Goal: Task Accomplishment & Management: Use online tool/utility

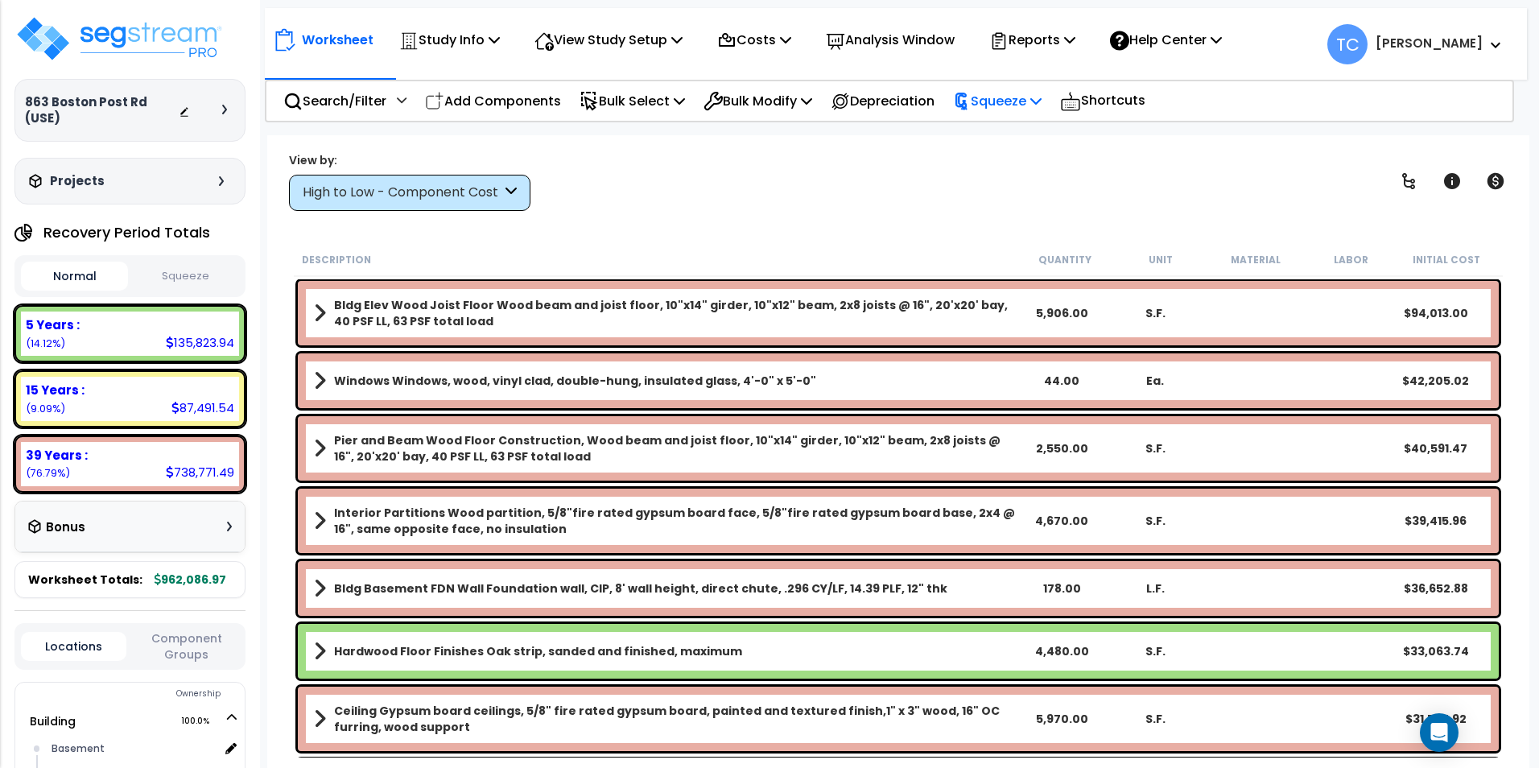
click at [1009, 103] on p "Squeeze" at bounding box center [997, 101] width 89 height 22
click at [1021, 129] on link "Squeeze" at bounding box center [1024, 137] width 159 height 32
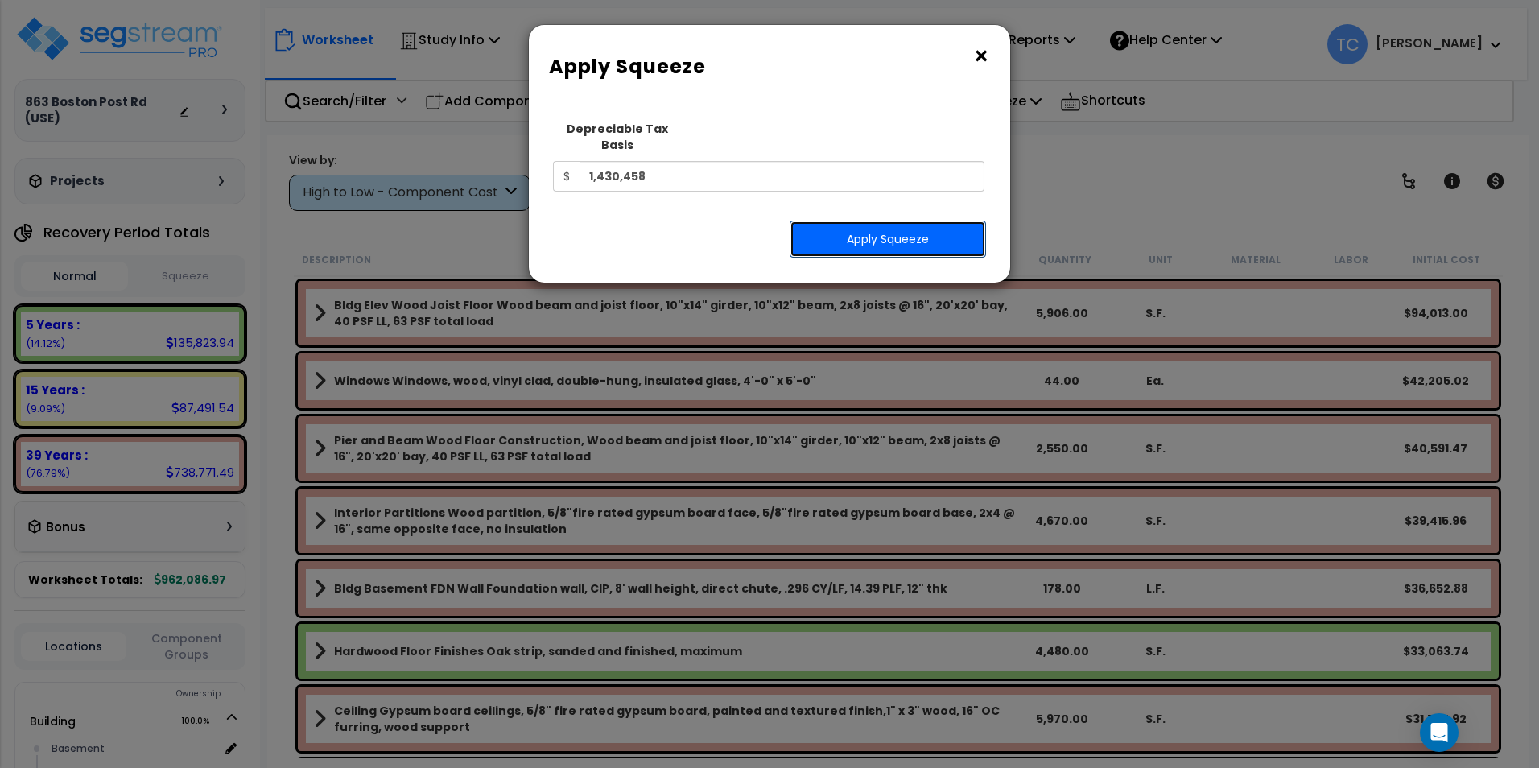
click at [935, 229] on button "Apply Squeeze" at bounding box center [888, 239] width 196 height 37
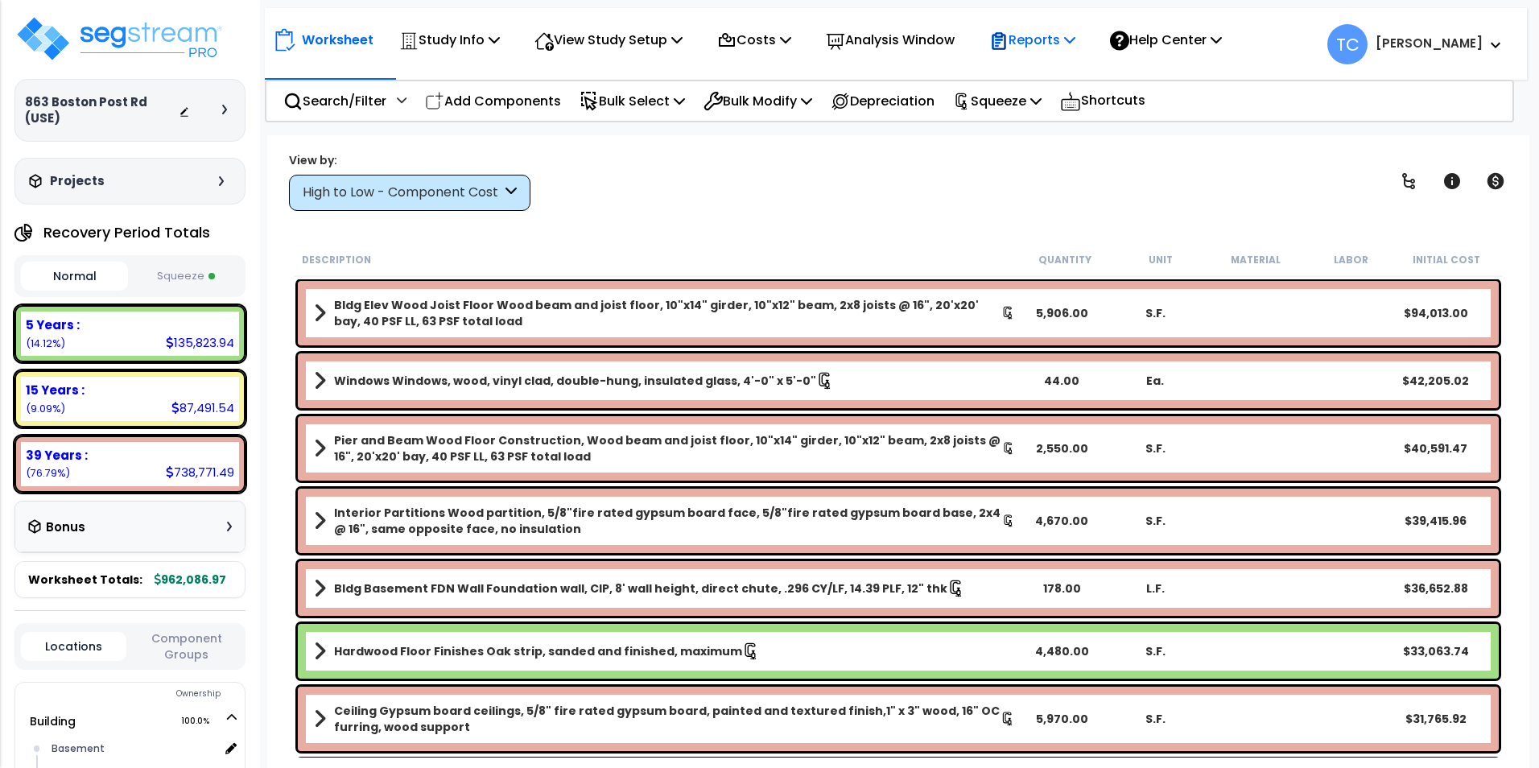
click at [1071, 39] on p "Reports" at bounding box center [1032, 40] width 86 height 22
click at [1080, 85] on div "Shortcuts" at bounding box center [1102, 100] width 103 height 39
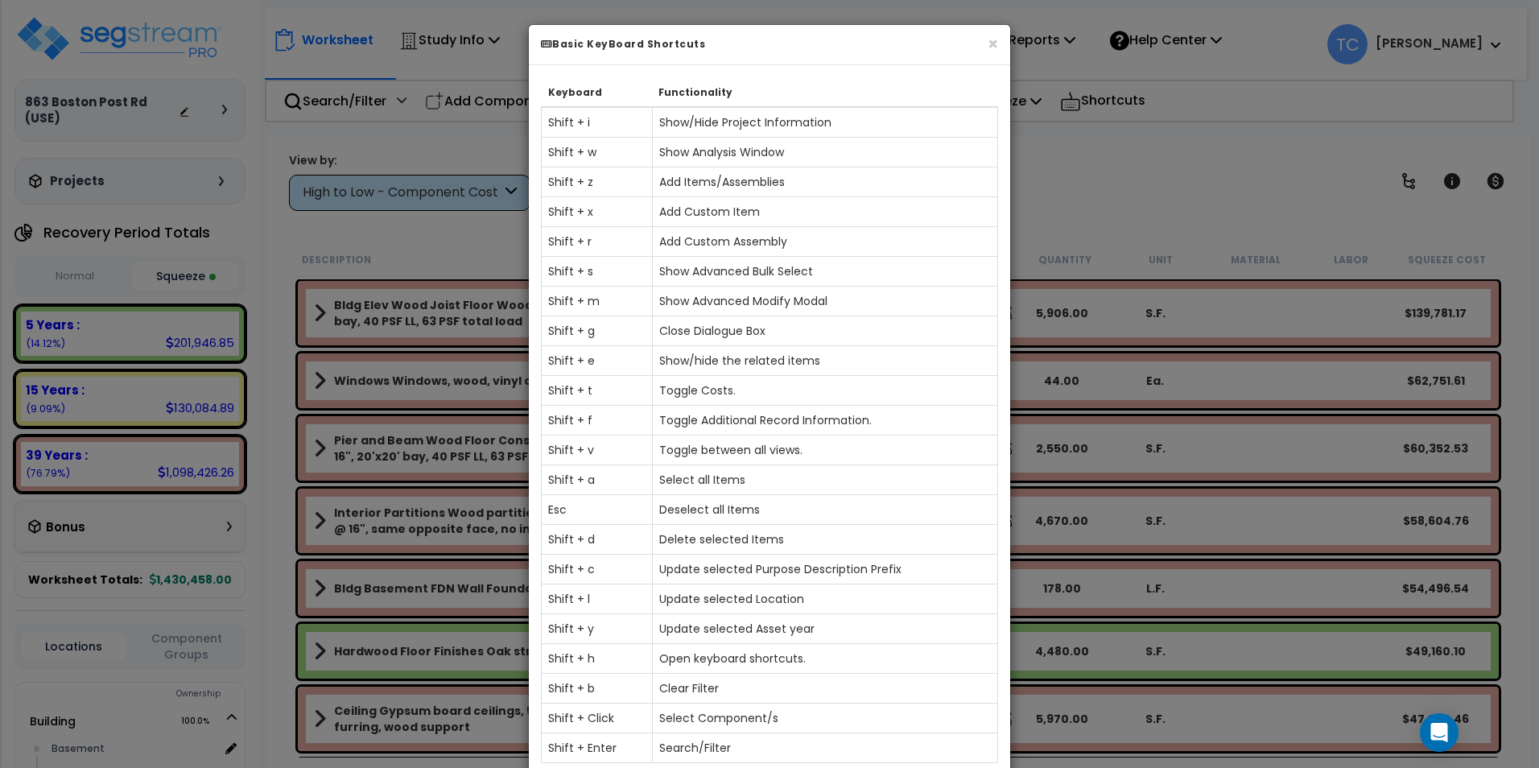
click at [1005, 45] on div "× Basic KeyBoard Shortcuts" at bounding box center [769, 45] width 481 height 40
click at [992, 44] on button "×" at bounding box center [993, 43] width 10 height 17
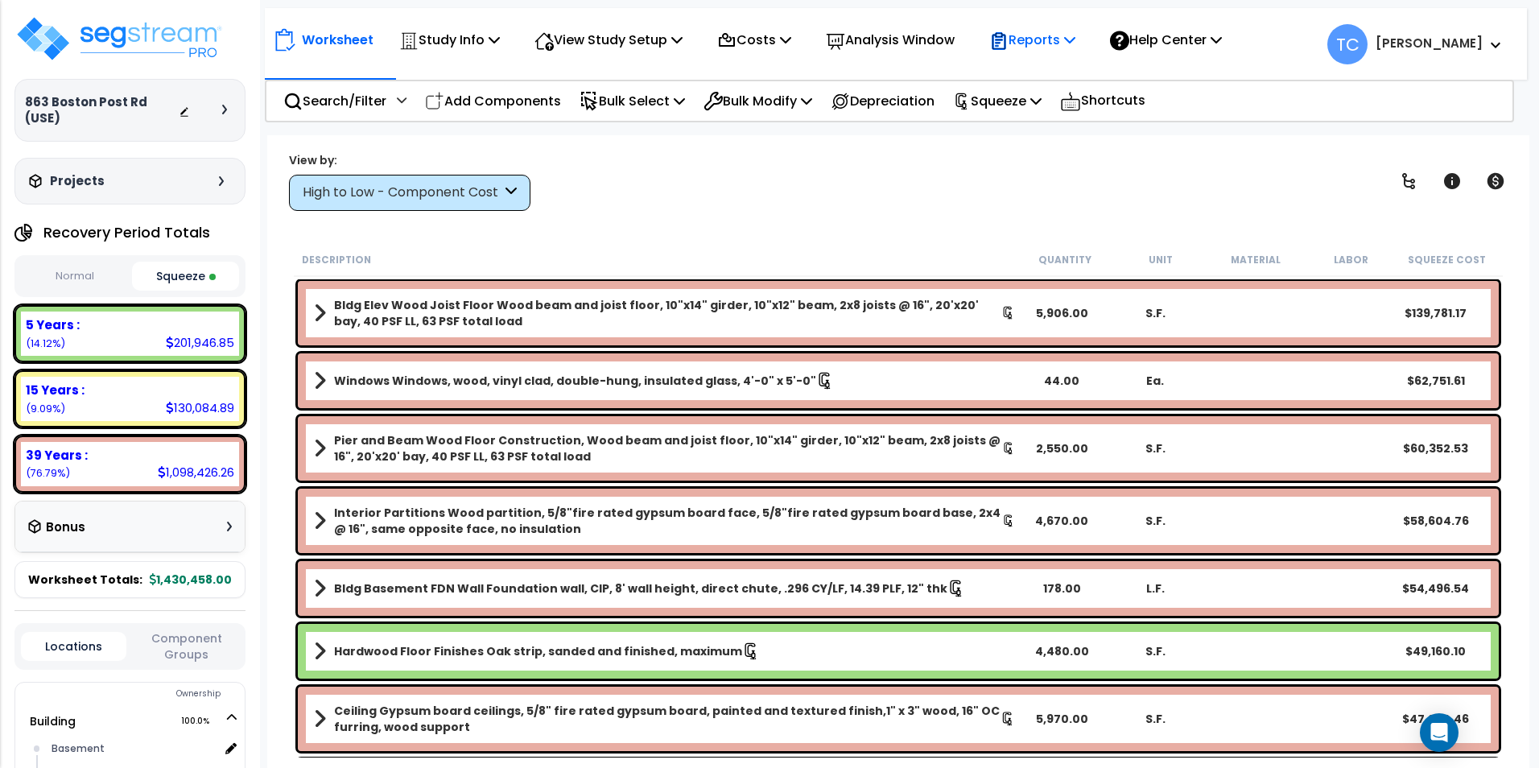
click at [1057, 35] on p "Reports" at bounding box center [1032, 40] width 86 height 22
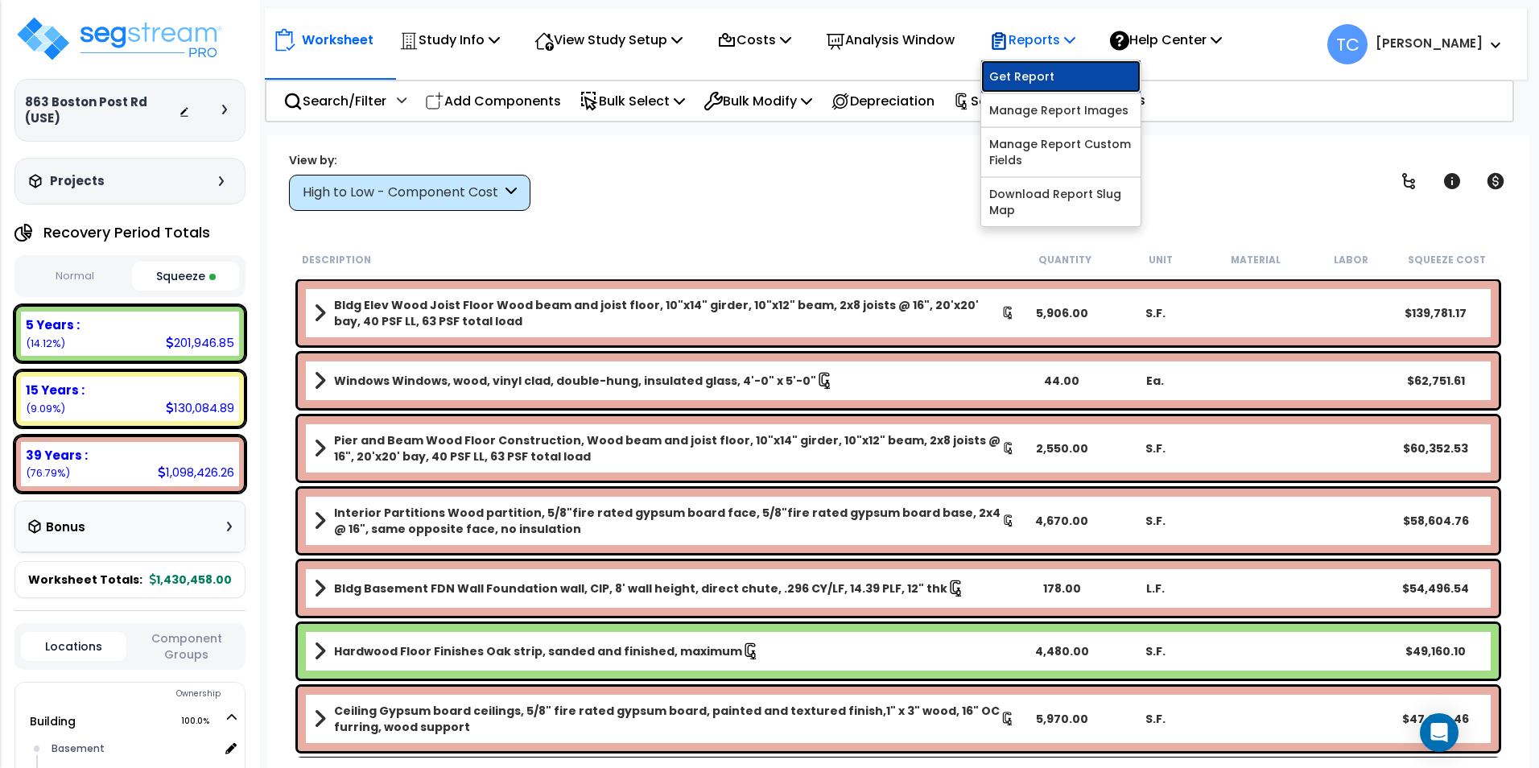
click at [1066, 68] on link "Get Report" at bounding box center [1060, 76] width 159 height 32
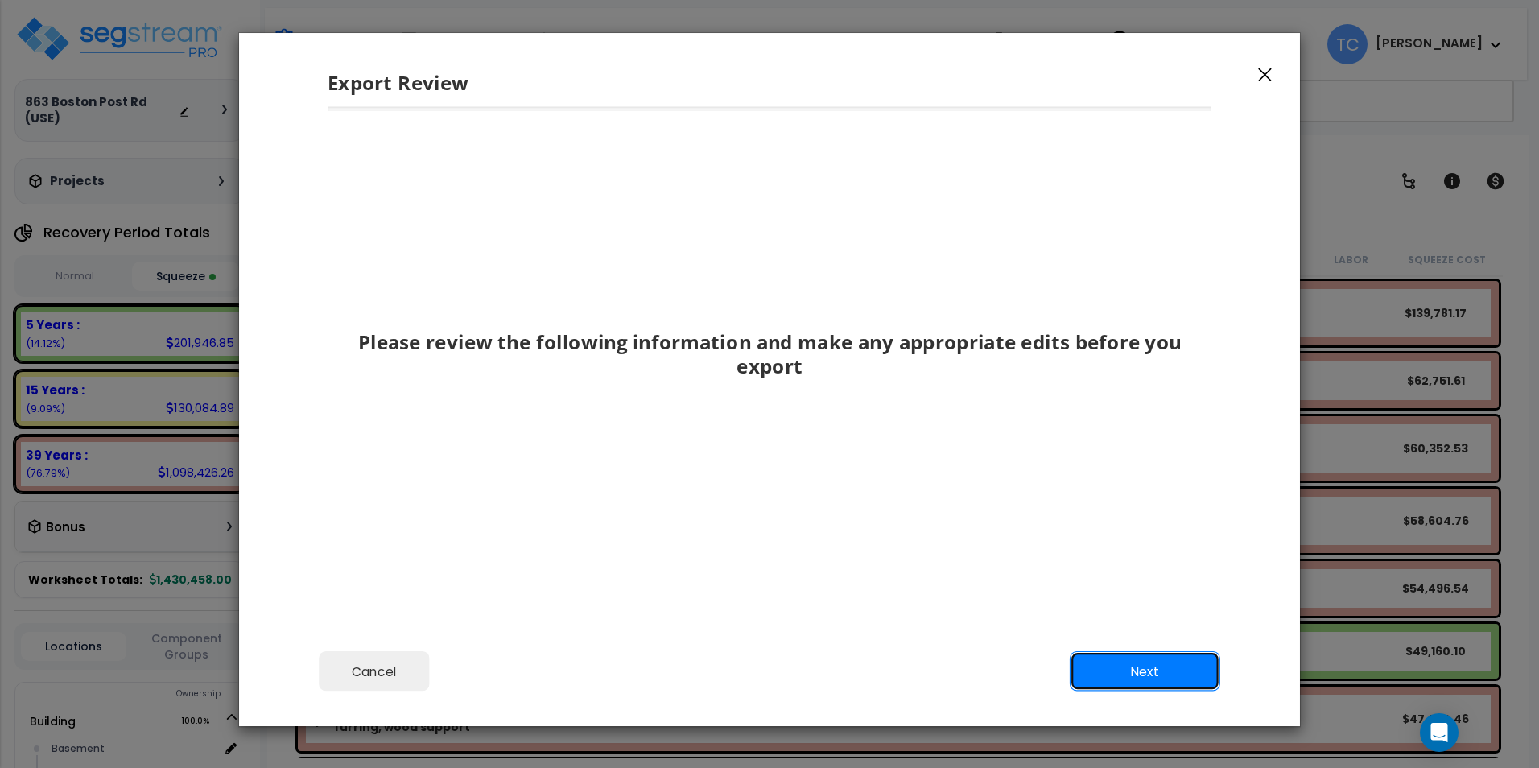
click at [1170, 665] on button "Next" at bounding box center [1145, 671] width 151 height 40
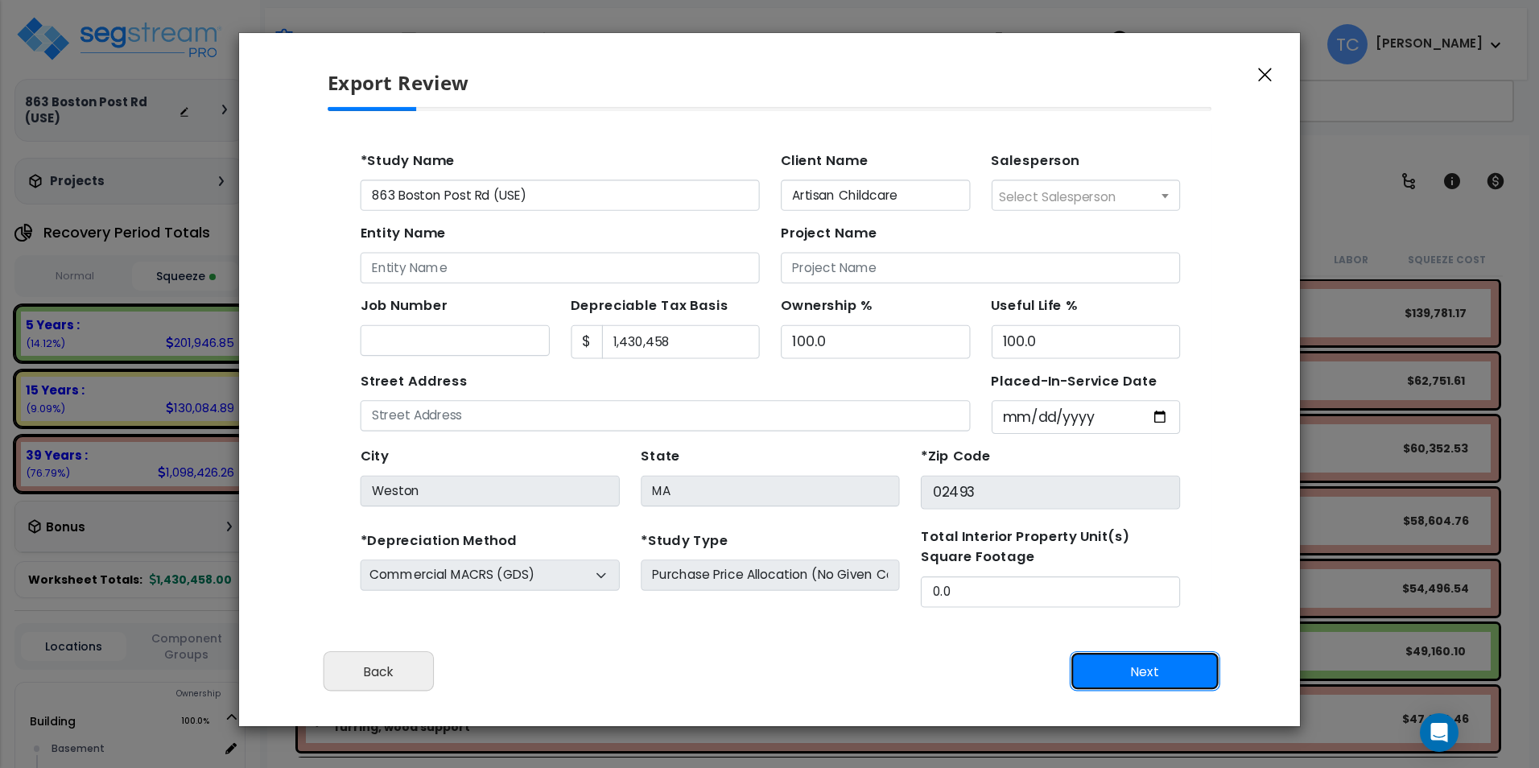
click at [1170, 665] on button "Next" at bounding box center [1145, 671] width 151 height 40
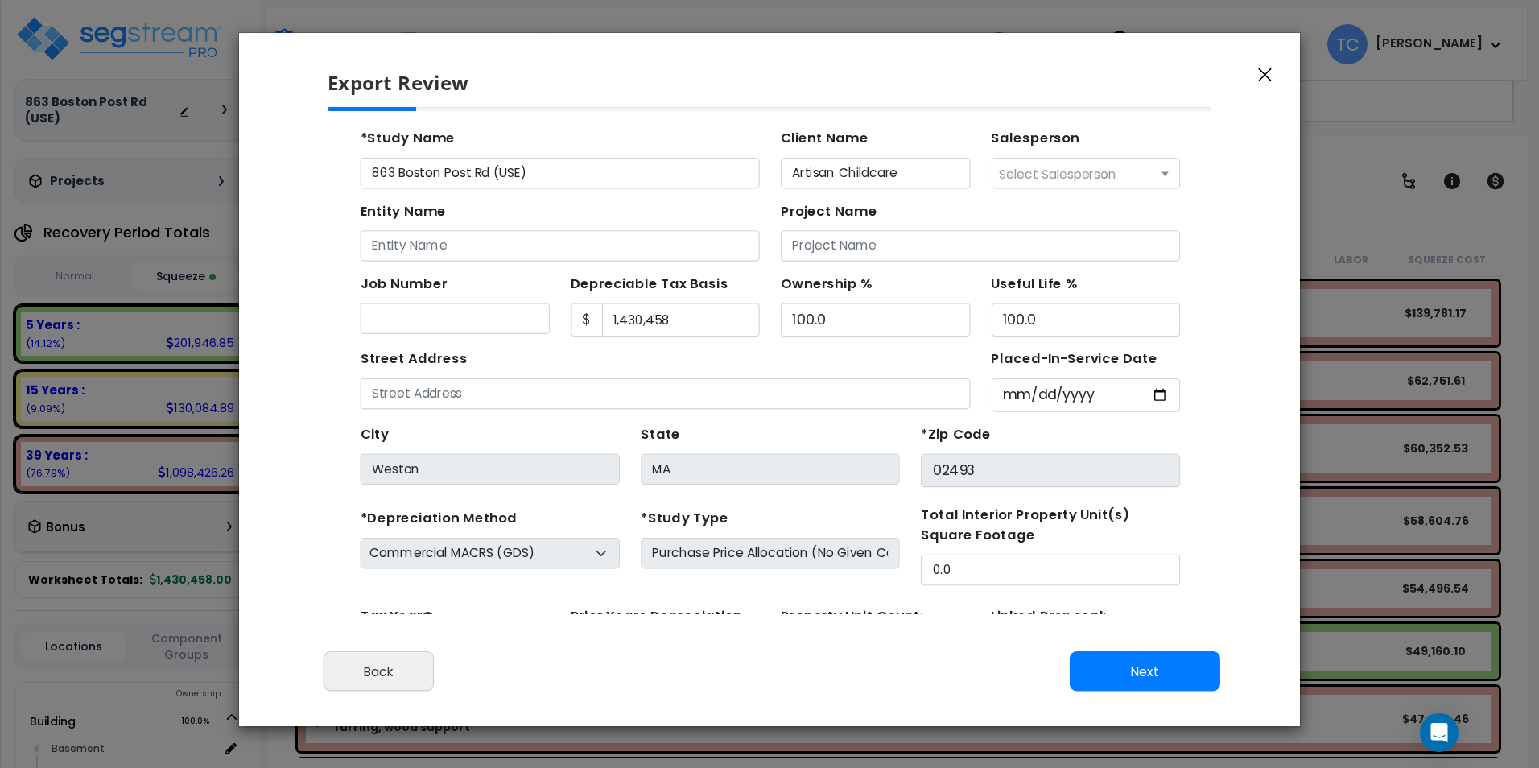
scroll to position [146, 0]
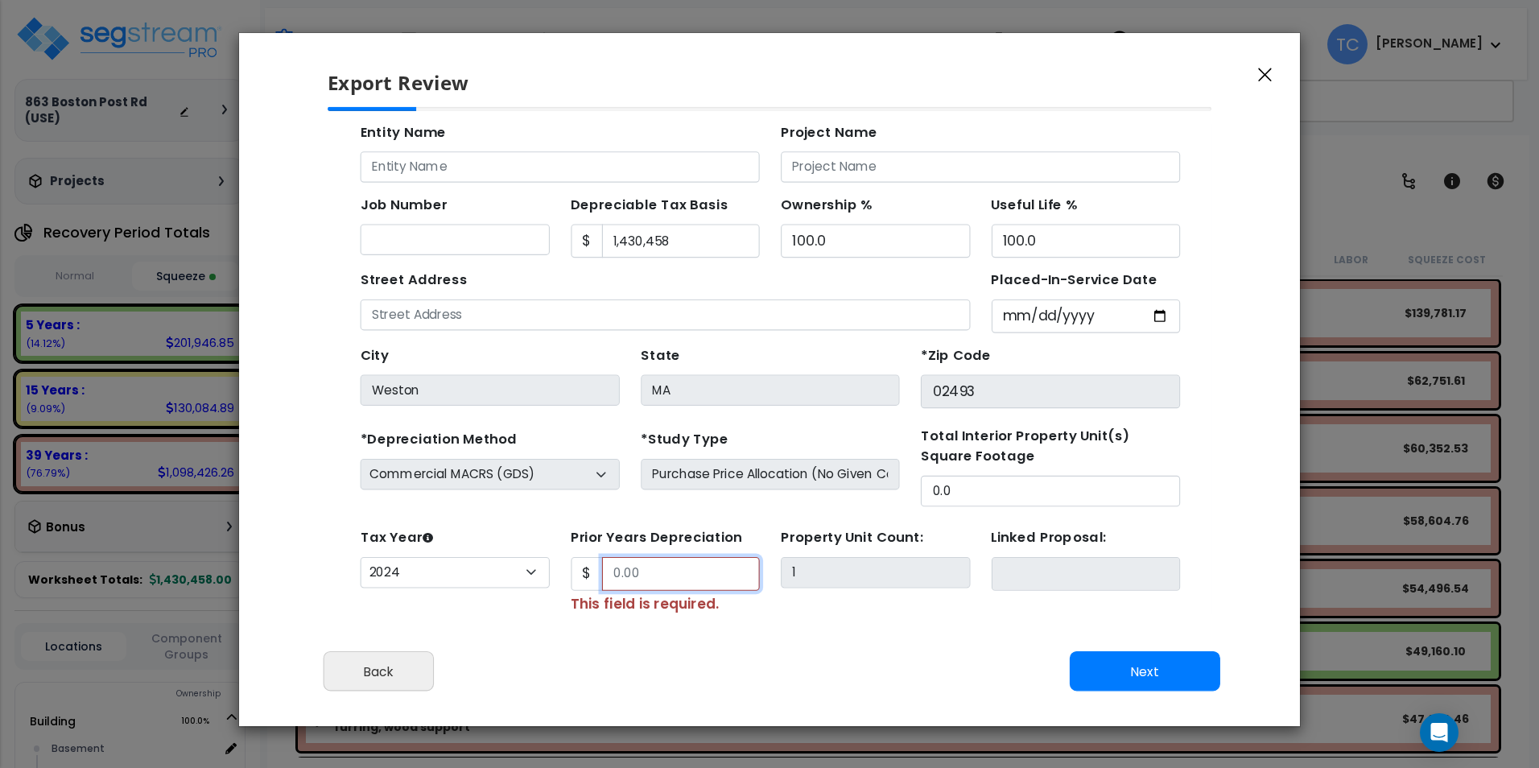
click at [606, 531] on input "Prior Years Depreciation" at bounding box center [648, 533] width 144 height 31
click at [1213, 673] on button "Next" at bounding box center [1145, 671] width 151 height 40
type input "42098"
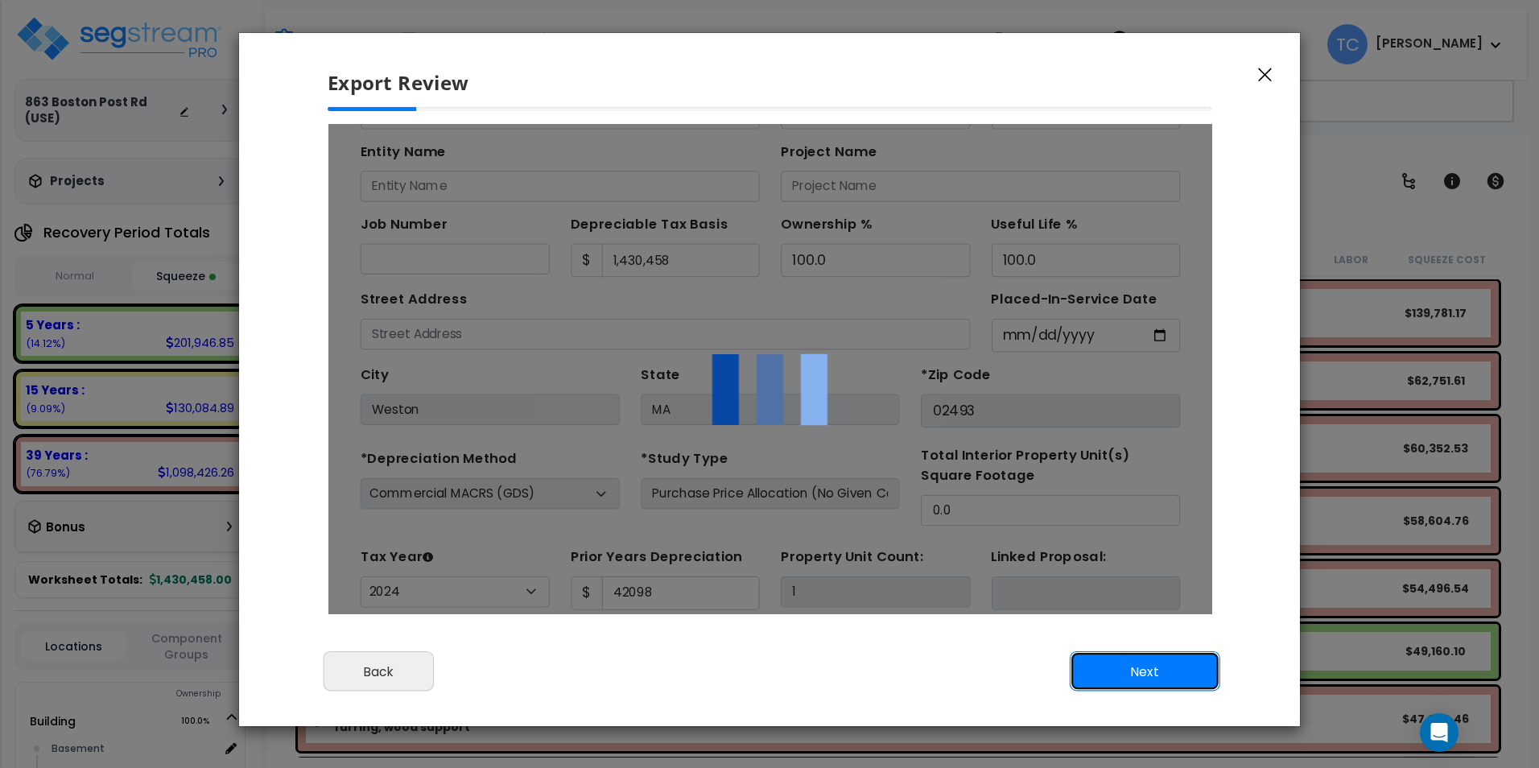
scroll to position [0, 0]
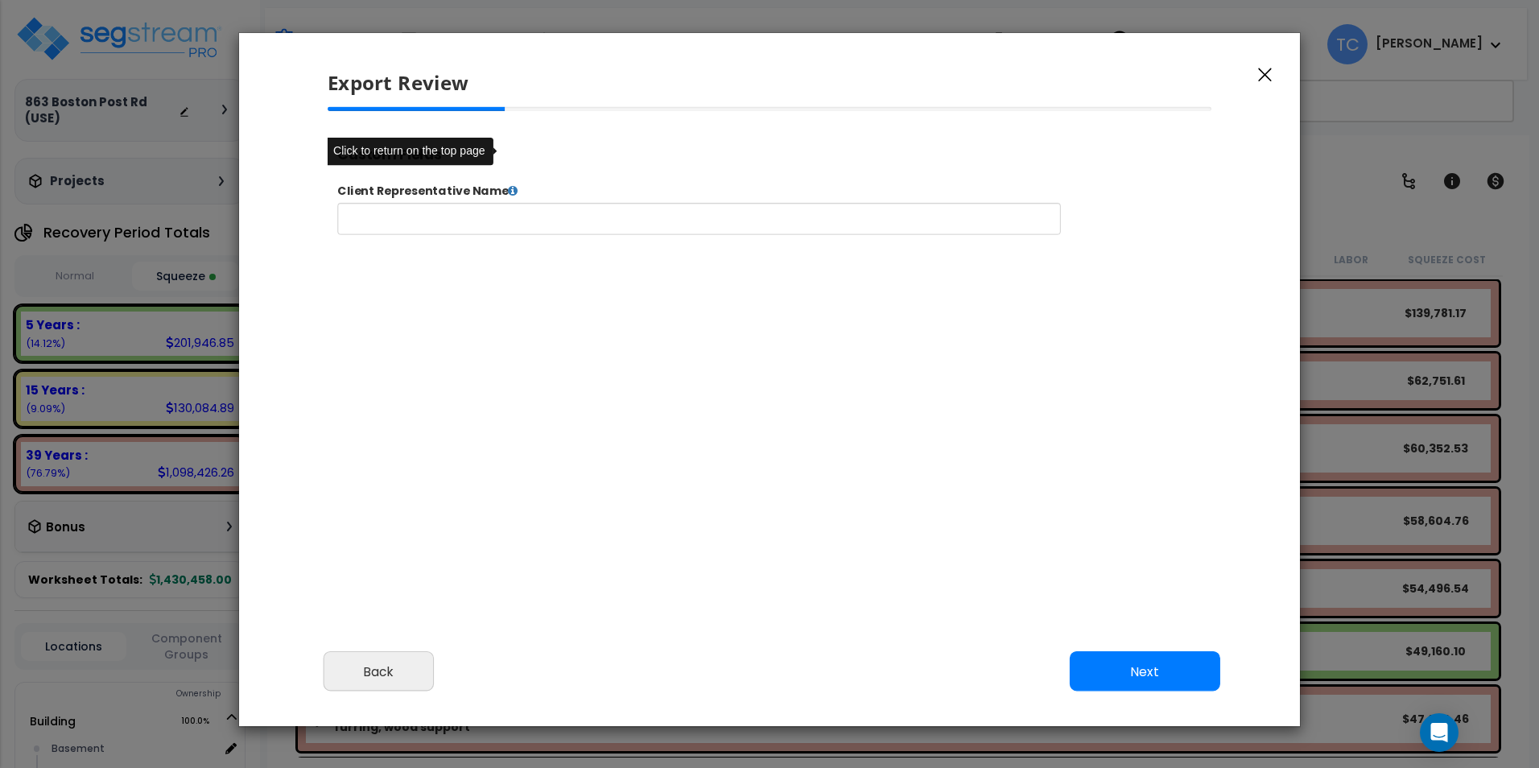
click at [1160, 681] on button "Next" at bounding box center [1145, 671] width 151 height 40
type input "42,098.0"
select select "2024"
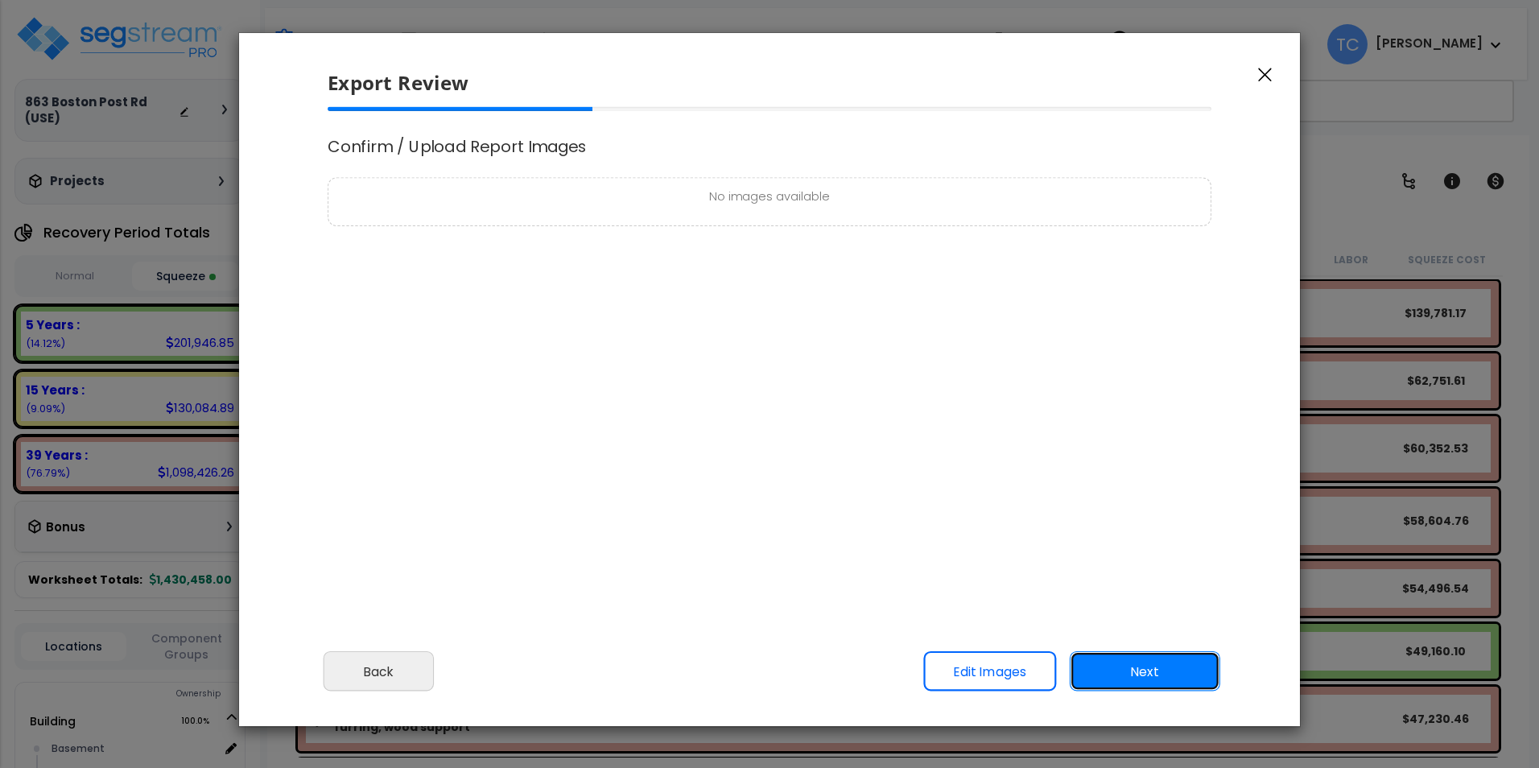
click at [1170, 669] on button "Next" at bounding box center [1145, 671] width 151 height 40
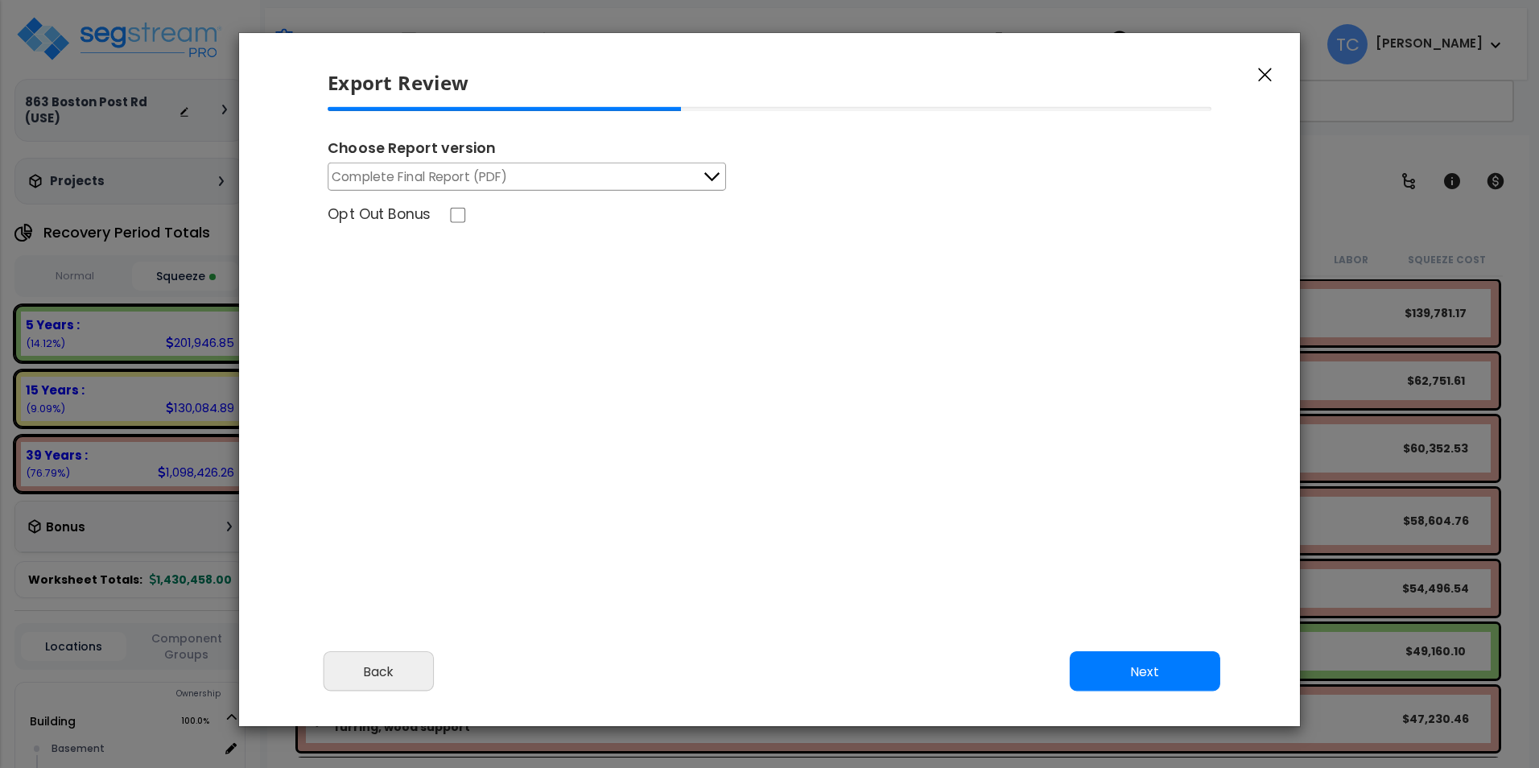
click at [567, 184] on button "Complete Final Report (PDF)" at bounding box center [527, 177] width 398 height 28
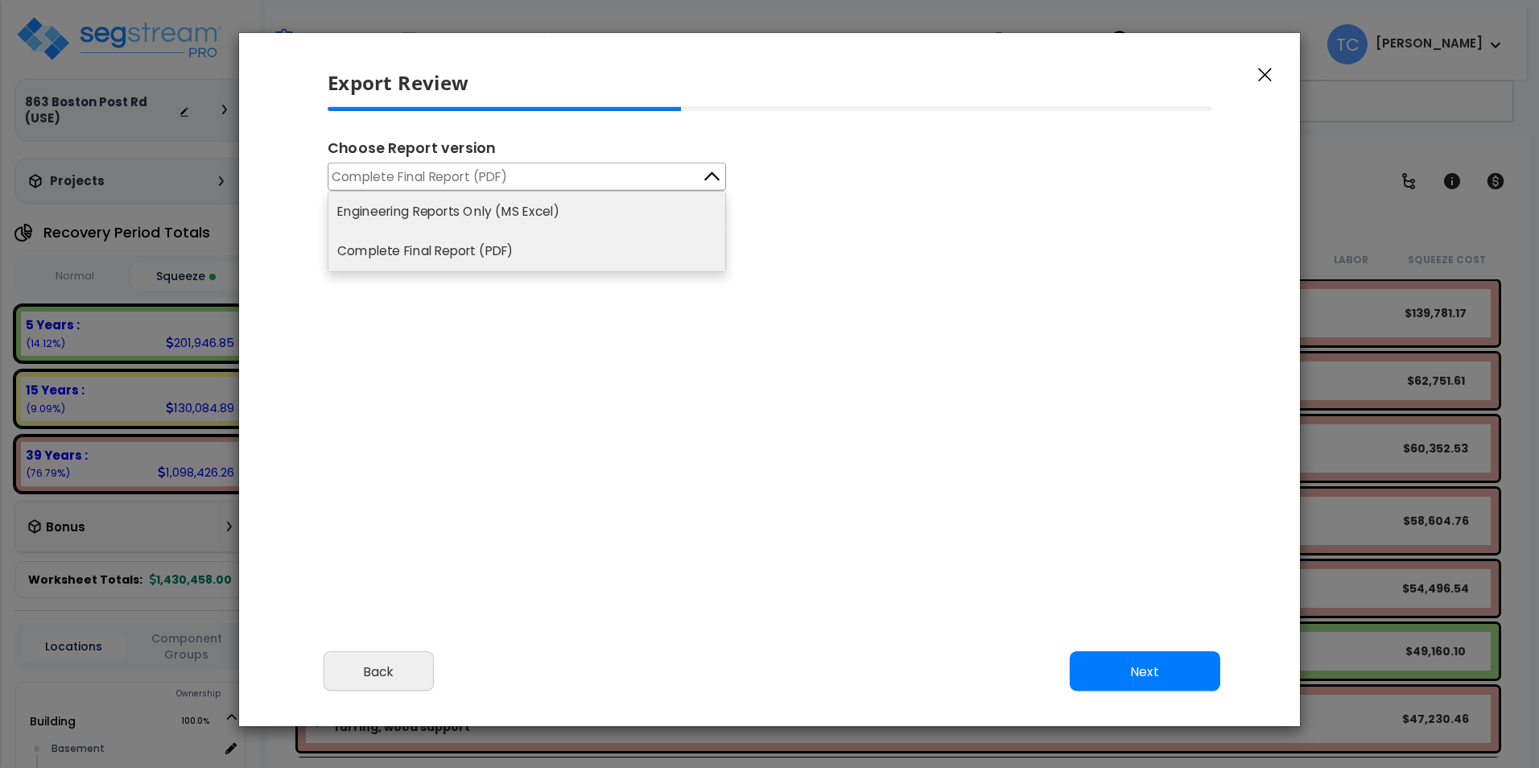
click at [463, 200] on li "Engineering Reports Only (MS Excel)" at bounding box center [526, 211] width 397 height 39
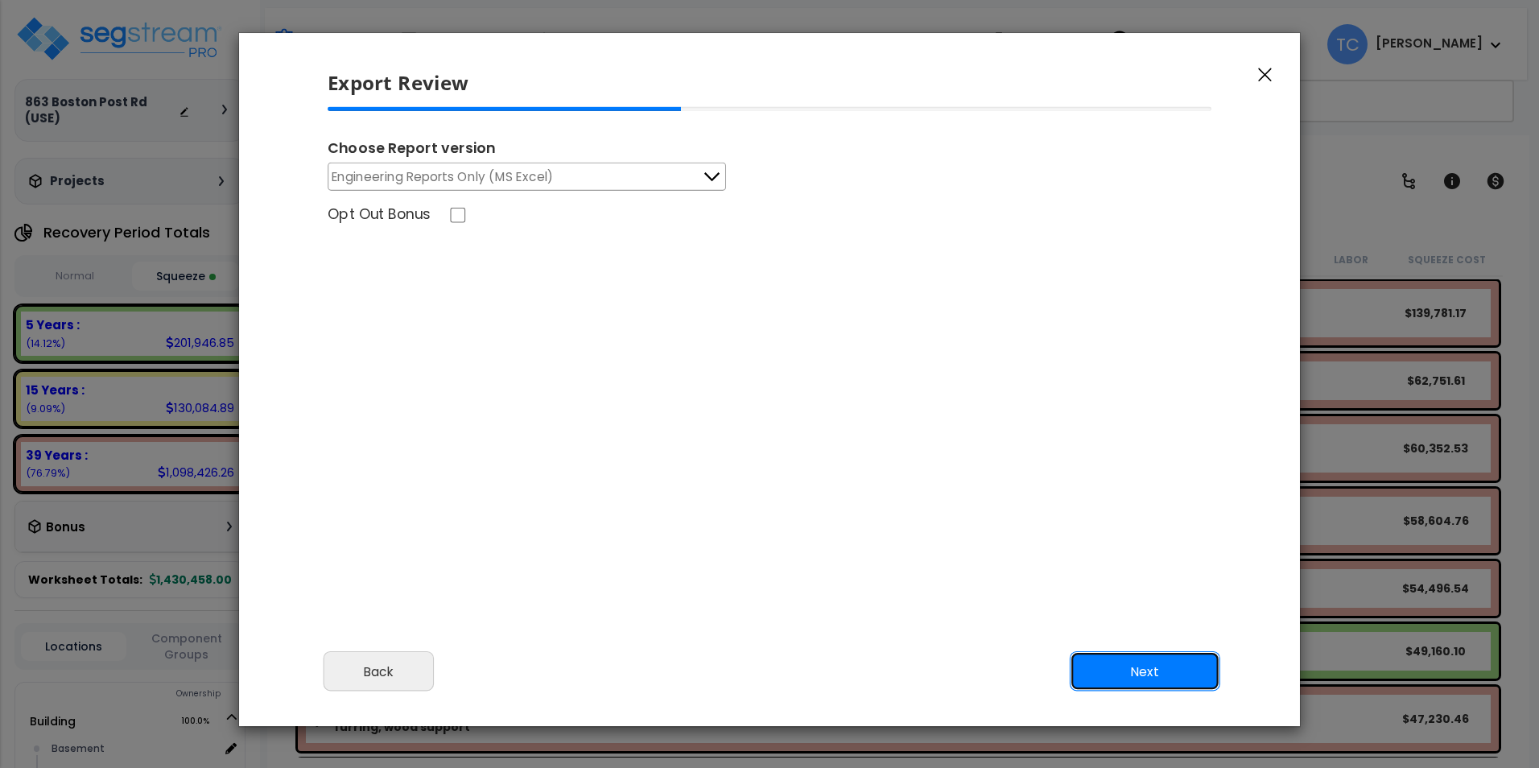
click at [1178, 675] on button "Next" at bounding box center [1145, 671] width 151 height 40
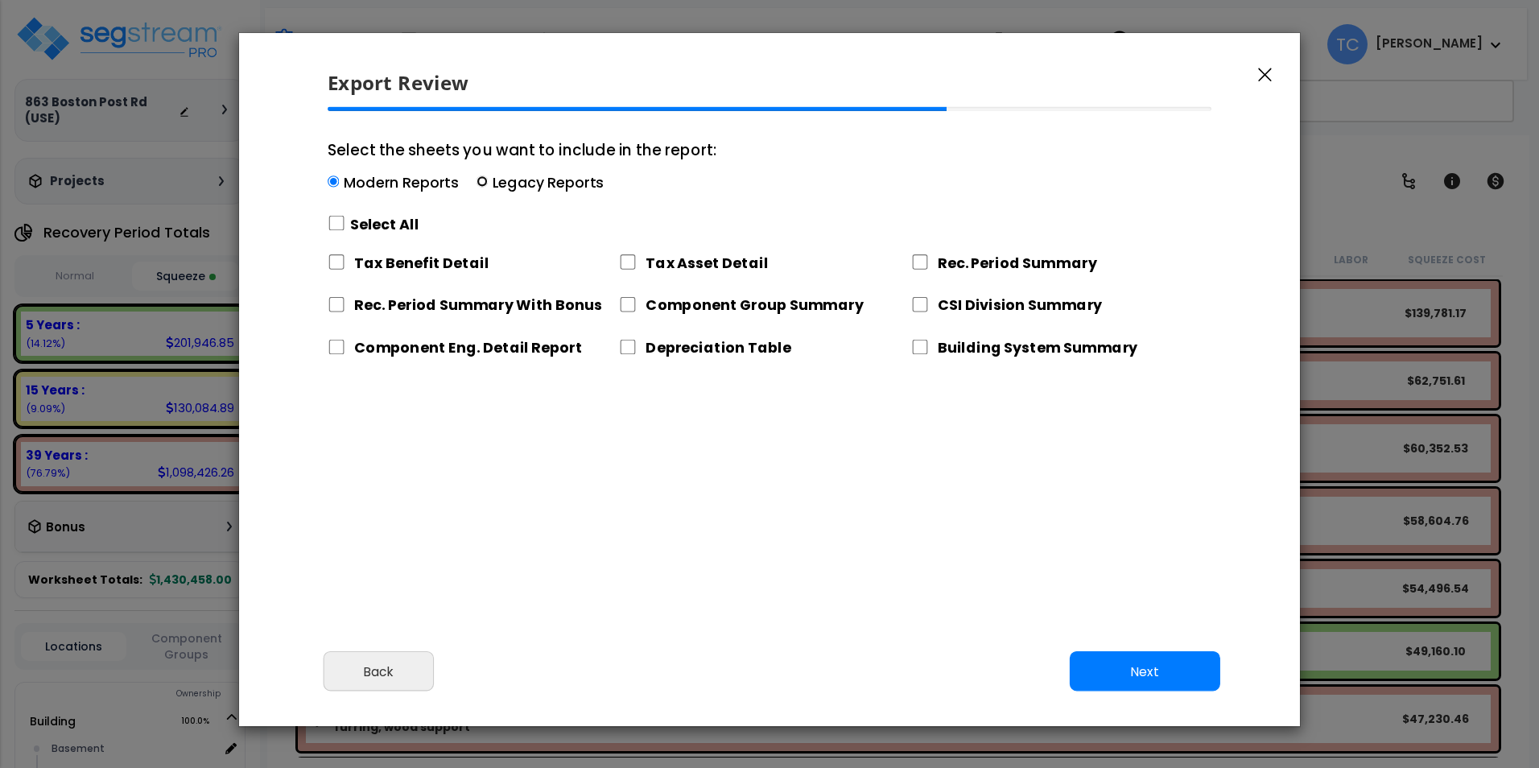
click at [484, 180] on input "Select the sheets you want to include in the report: Modern Reports Legacy Repo…" at bounding box center [482, 181] width 11 height 11
radio input "true"
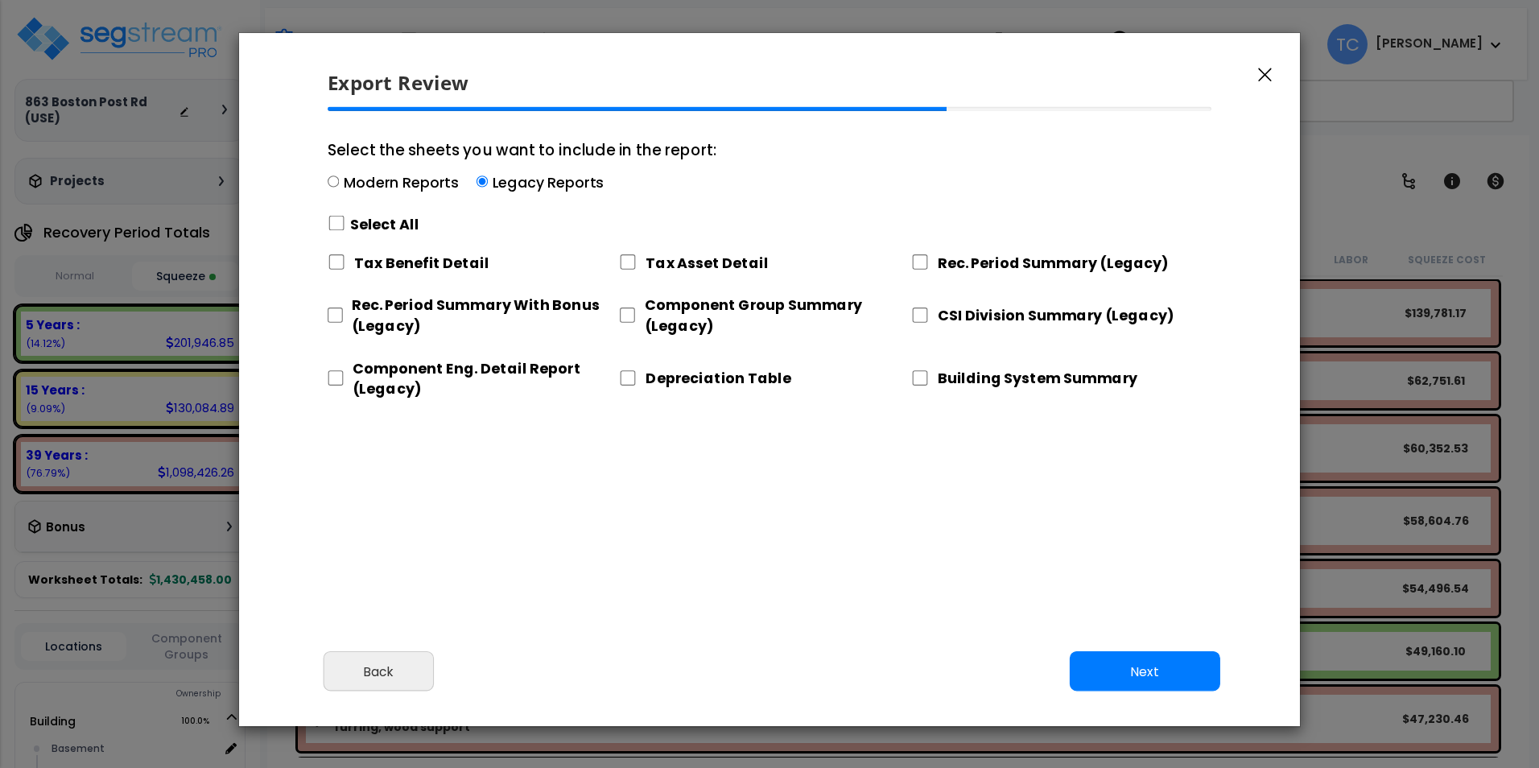
click at [929, 261] on div "Rec. Period Summary (Legacy)" at bounding box center [1056, 260] width 291 height 34
click at [921, 262] on input "Rec. Period Summary (Legacy)" at bounding box center [920, 261] width 18 height 15
checkbox input "true"
click at [624, 309] on input "Component Group Summary (Legacy)" at bounding box center [627, 314] width 16 height 15
checkbox input "true"
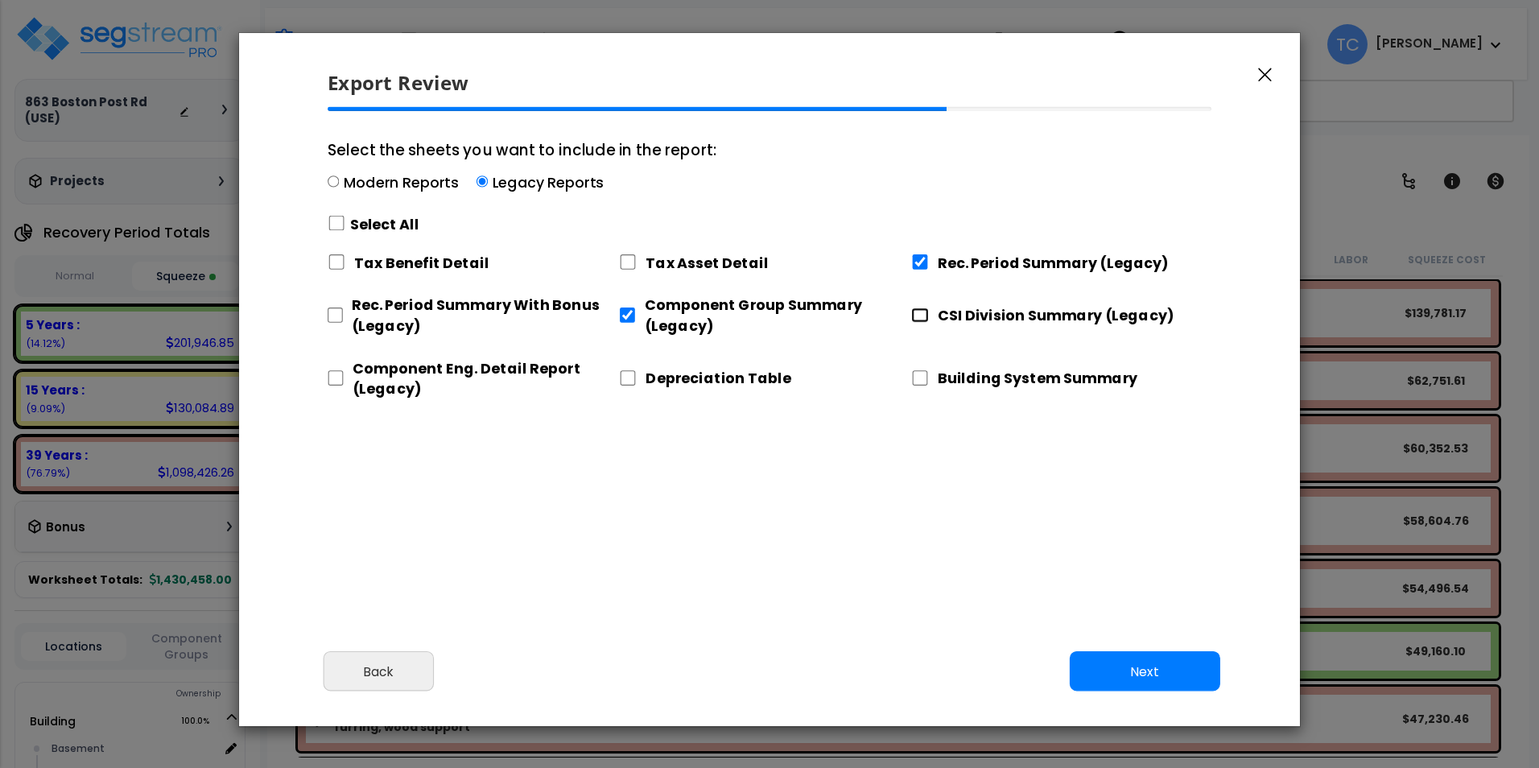
click at [917, 314] on input "CSI Division Summary (Legacy)" at bounding box center [920, 314] width 18 height 15
checkbox input "true"
click at [336, 372] on input "Component Eng. Detail Report (Legacy)" at bounding box center [336, 377] width 16 height 15
checkbox input "true"
click at [1138, 679] on button "Next" at bounding box center [1145, 671] width 151 height 40
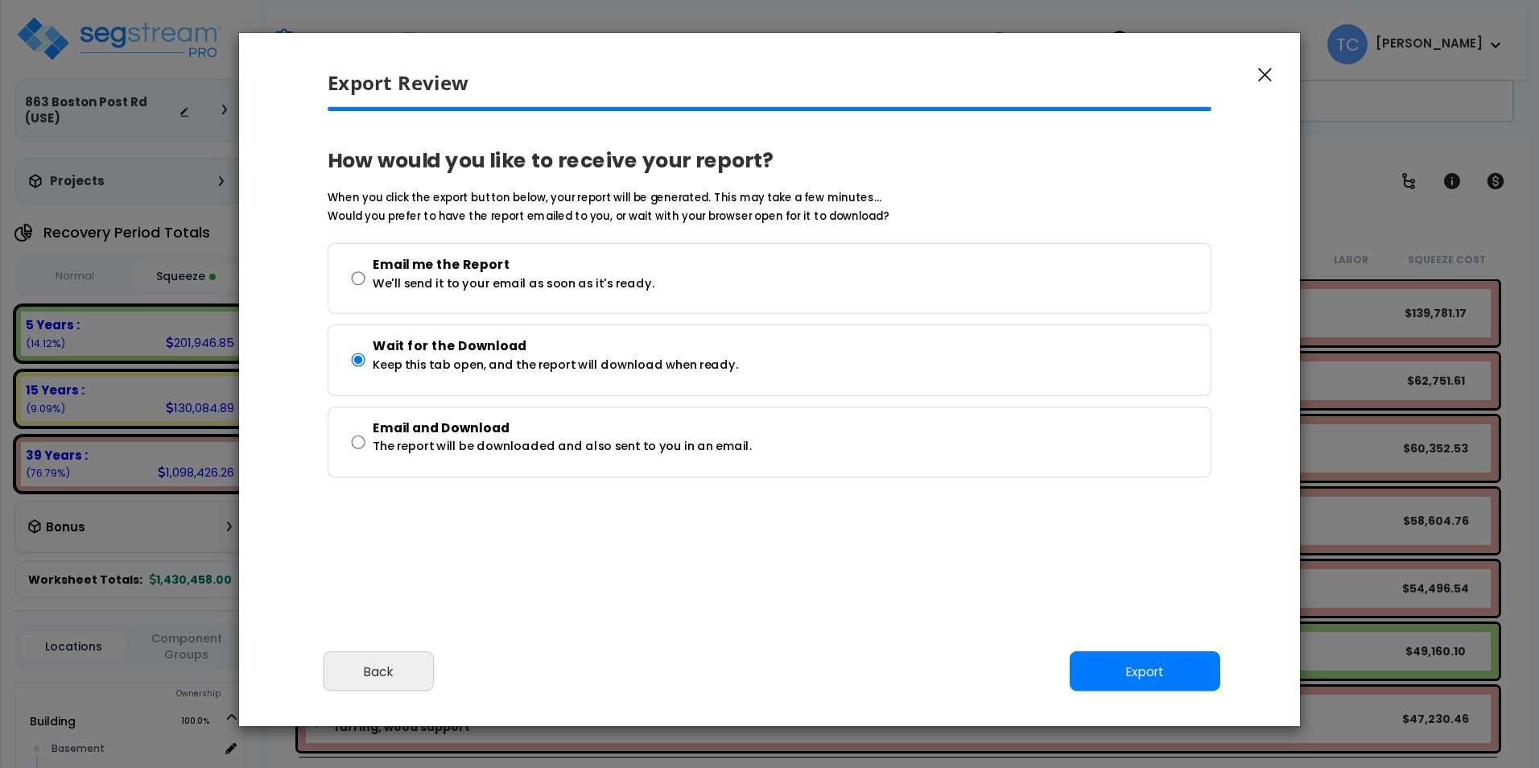
click at [1133, 647] on div "Cancel Back Next Export Edit Images" at bounding box center [769, 683] width 1061 height 88
click at [1134, 679] on button "Export" at bounding box center [1145, 671] width 151 height 40
